Goal: Information Seeking & Learning: Check status

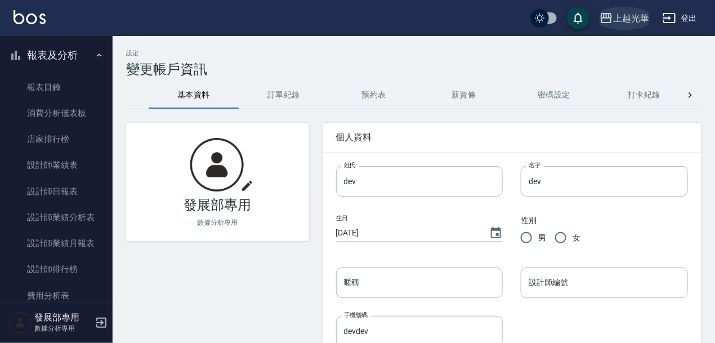
click at [618, 21] on div "上越光華" at bounding box center [631, 18] width 36 height 14
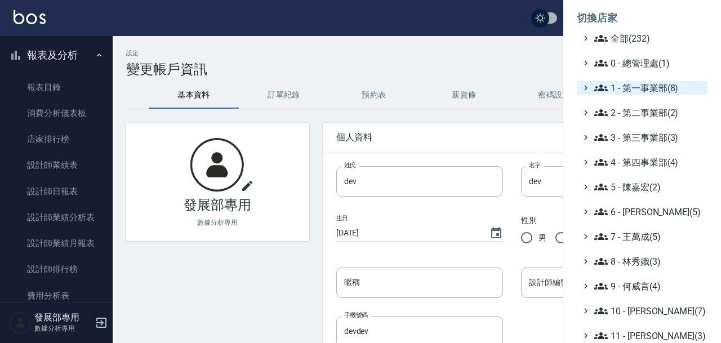
click at [655, 92] on span "1 - 第一事業部(8)" at bounding box center [648, 88] width 109 height 14
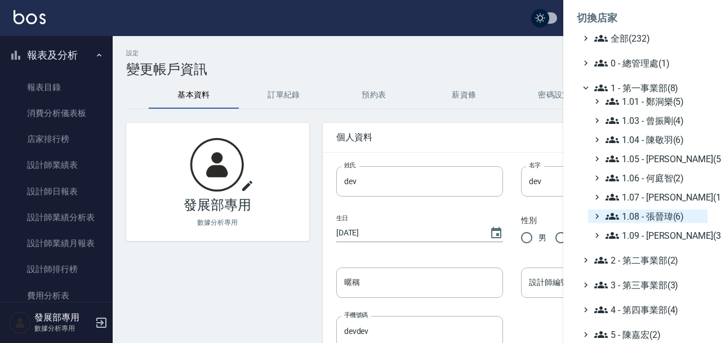
click at [640, 212] on span "1.08 - 張晉瑋(6)" at bounding box center [653, 216] width 97 height 14
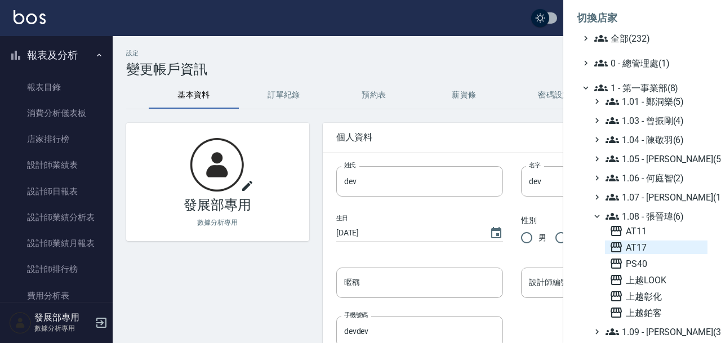
click at [646, 241] on span "AT17" at bounding box center [655, 247] width 93 height 14
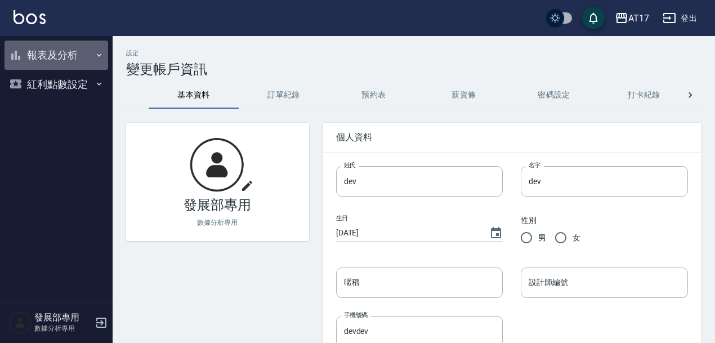
click at [89, 56] on button "報表及分析" at bounding box center [57, 55] width 104 height 29
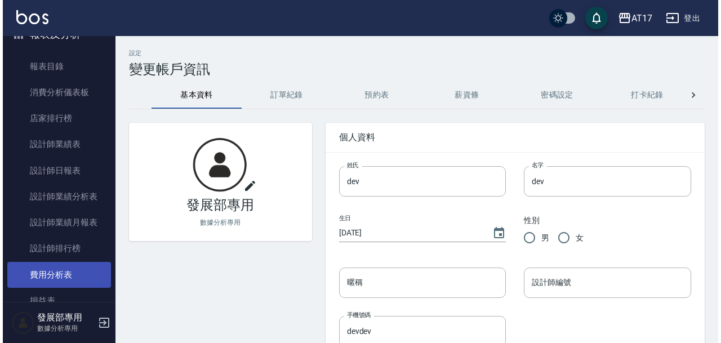
scroll to position [21, 0]
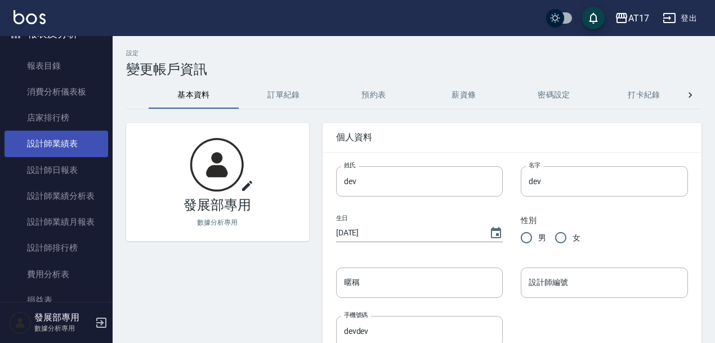
click at [87, 150] on link "設計師業績表" at bounding box center [57, 144] width 104 height 26
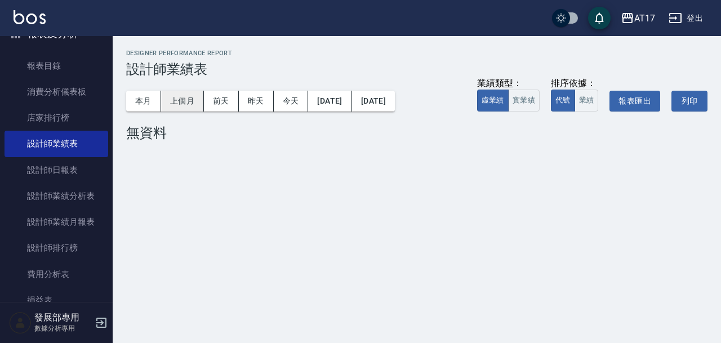
click at [191, 101] on button "上個月" at bounding box center [182, 101] width 43 height 21
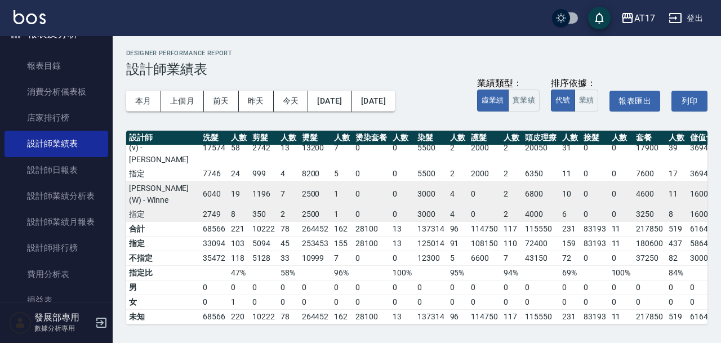
scroll to position [572, 221]
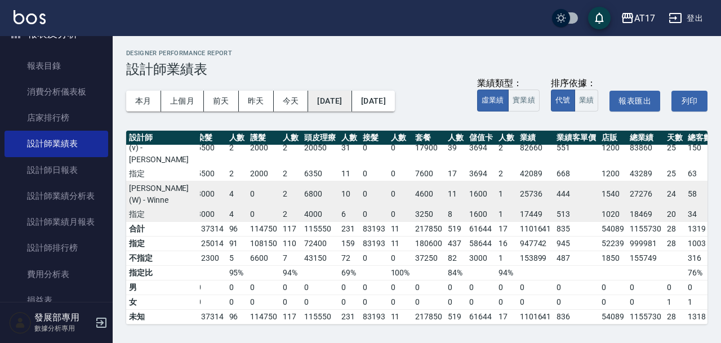
click at [337, 111] on button "2025/09/01" at bounding box center [329, 101] width 43 height 21
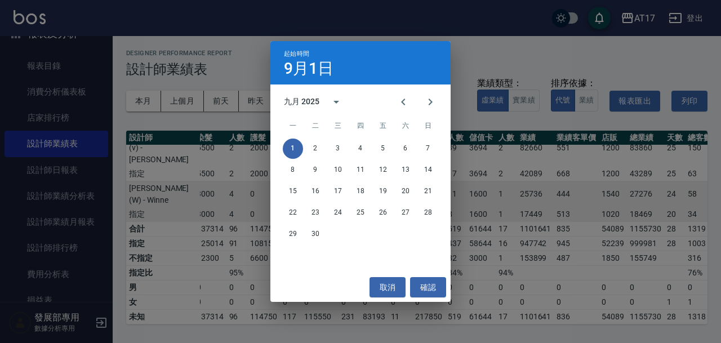
click at [307, 95] on div "九月 2025" at bounding box center [317, 101] width 66 height 27
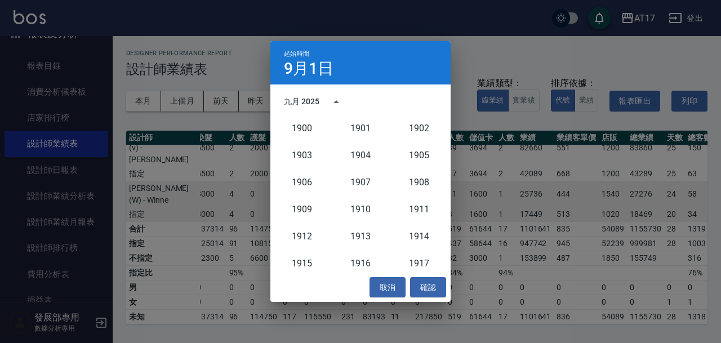
scroll to position [1043, 0]
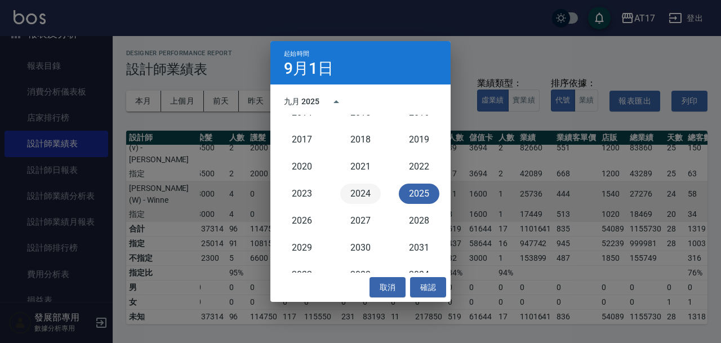
click at [349, 191] on button "2024" at bounding box center [360, 194] width 41 height 20
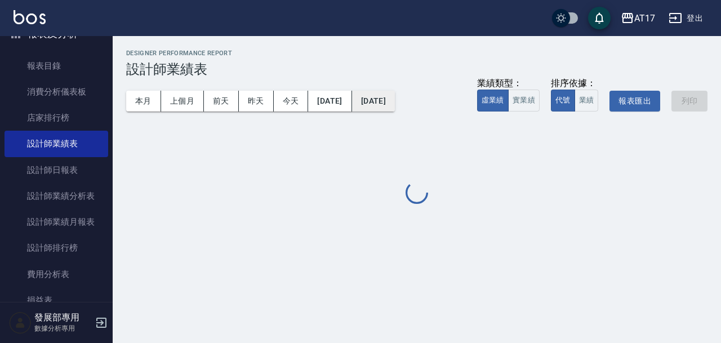
click at [395, 99] on button "2025/09/30" at bounding box center [373, 101] width 43 height 21
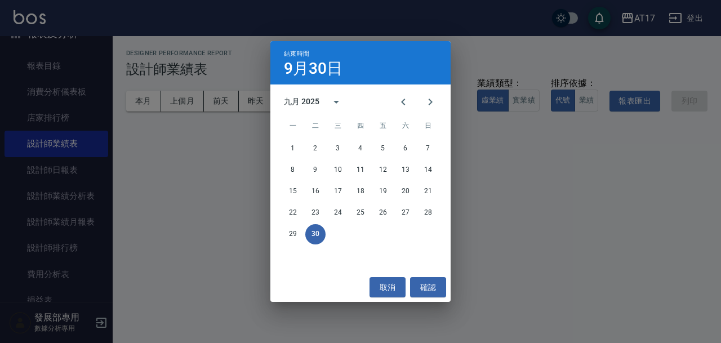
click at [306, 96] on div "九月 2025" at bounding box center [301, 102] width 35 height 12
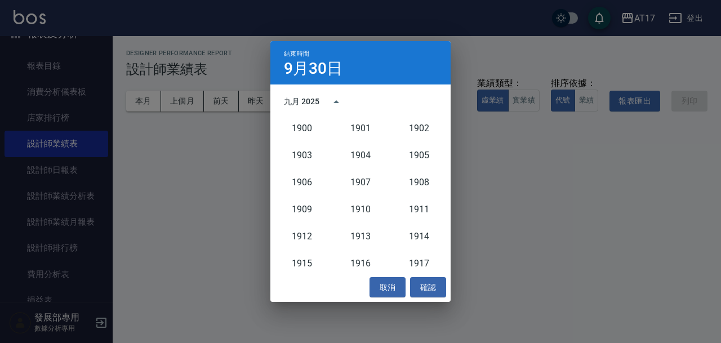
scroll to position [1043, 0]
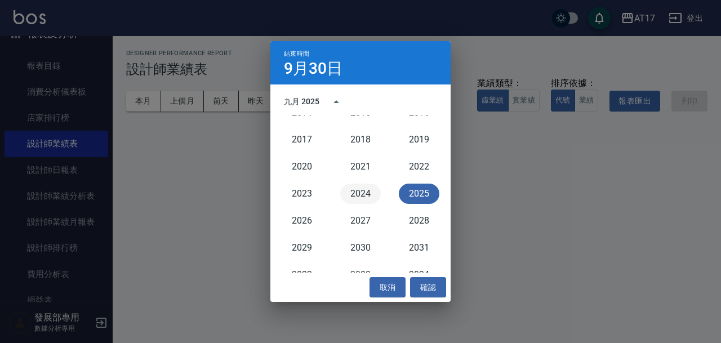
click at [352, 191] on button "2024" at bounding box center [360, 194] width 41 height 20
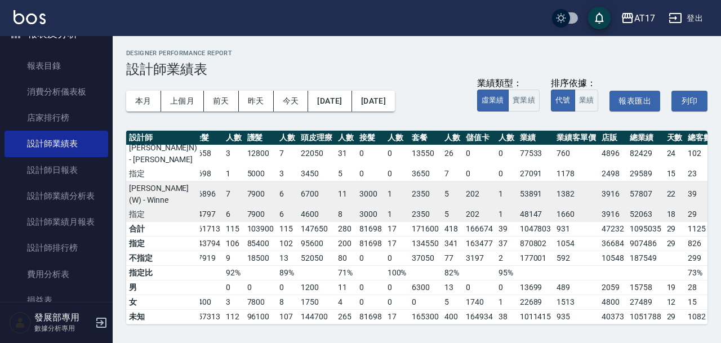
scroll to position [0, 221]
